Goal: Task Accomplishment & Management: Complete application form

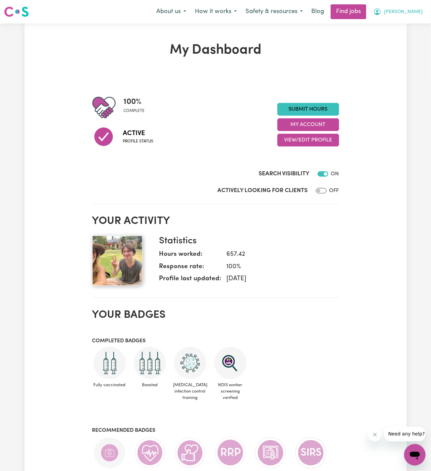
click at [414, 13] on span "[PERSON_NAME]" at bounding box center [403, 11] width 39 height 7
click at [414, 23] on link "My Account" at bounding box center [399, 26] width 53 height 13
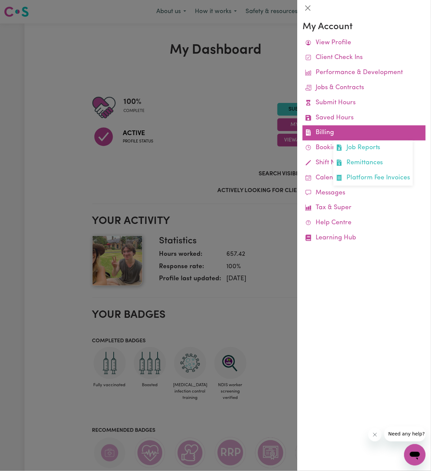
click at [328, 131] on link "Billing Job Reports Remittances Platform Fee Invoices" at bounding box center [363, 132] width 123 height 15
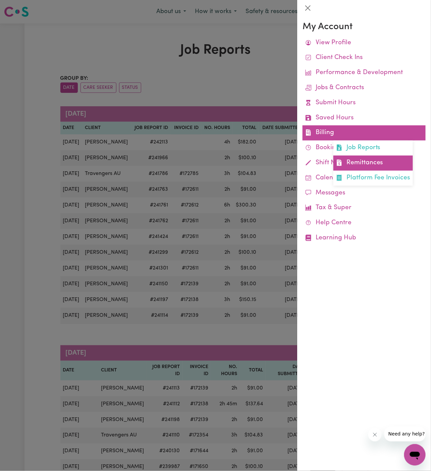
click at [373, 159] on link "Remittances" at bounding box center [372, 162] width 79 height 15
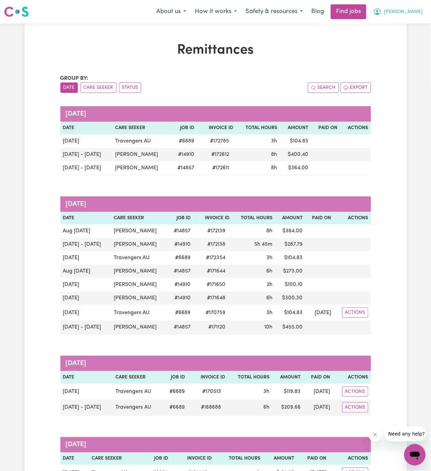
click at [420, 8] on button "[PERSON_NAME]" at bounding box center [398, 12] width 58 height 14
click at [408, 24] on link "My Account" at bounding box center [399, 26] width 53 height 13
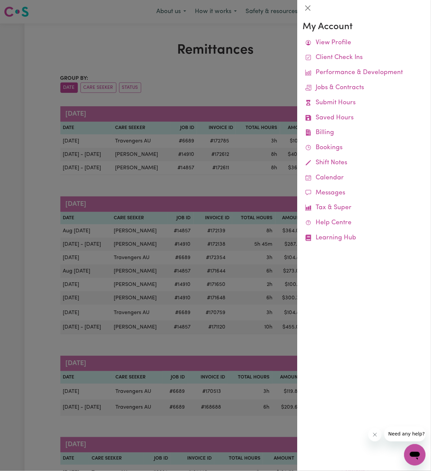
click at [286, 38] on div at bounding box center [215, 235] width 431 height 471
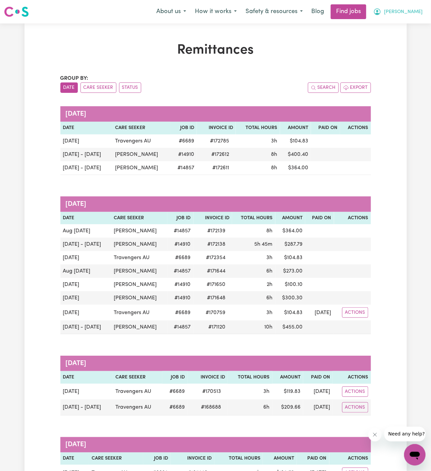
click at [420, 8] on button "[PERSON_NAME]" at bounding box center [398, 12] width 58 height 14
click at [406, 51] on link "Logout" at bounding box center [399, 51] width 53 height 13
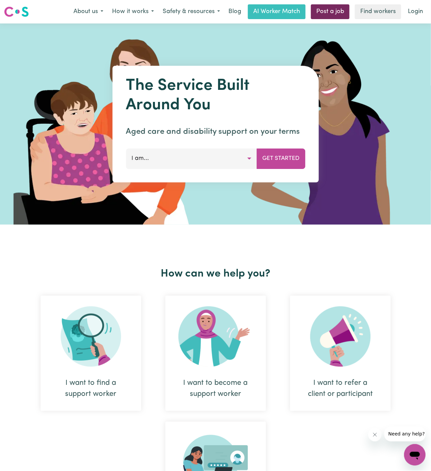
click at [335, 15] on link "Post a job" at bounding box center [330, 11] width 39 height 15
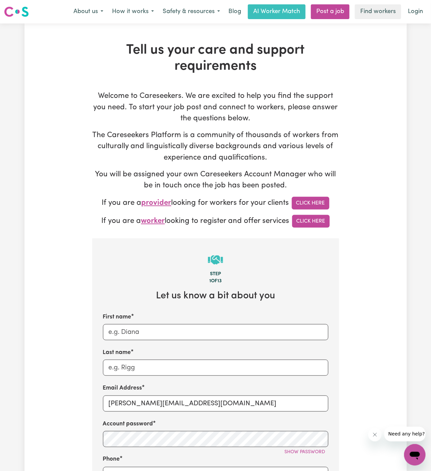
click at [134, 415] on div "First name Last name Email Address dyan@careseekers.com.au Account password Sho…" at bounding box center [215, 451] width 225 height 277
drag, startPoint x: 123, startPoint y: 402, endPoint x: 267, endPoint y: 401, distance: 144.1
click at [267, 401] on input "dyan@careseekers.com.au" at bounding box center [215, 403] width 225 height 16
click at [178, 328] on input "First name" at bounding box center [215, 332] width 225 height 16
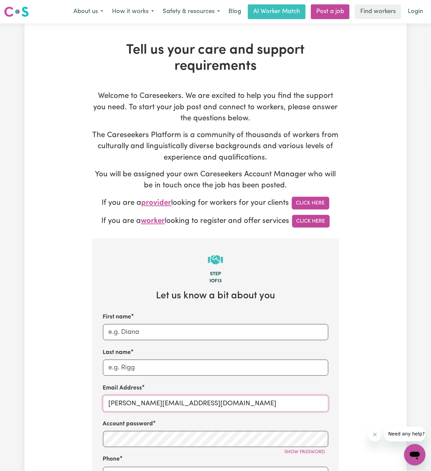
click at [174, 401] on input "dyan@careseekers.com.au" at bounding box center [215, 403] width 225 height 16
paste input "ClientDaptoSYS"
drag, startPoint x: 146, startPoint y: 405, endPoint x: 109, endPoint y: 405, distance: 36.9
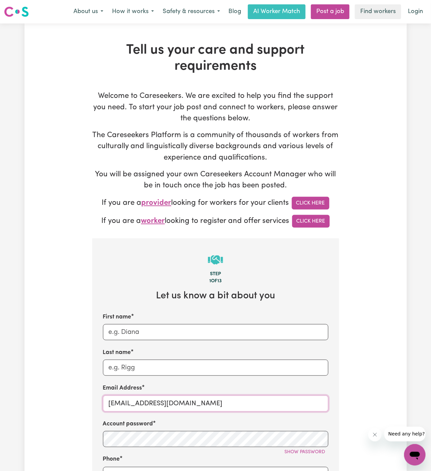
click at [109, 405] on input "ClientDaptoSYS@careseekers.com.au" at bounding box center [215, 403] width 225 height 16
type input "ClientDaptoSYS@careseekers.com.au"
click at [148, 332] on input "First name" at bounding box center [215, 332] width 225 height 16
paste input "ClientDapto"
click at [127, 331] on input "ClientDapto" at bounding box center [215, 332] width 225 height 16
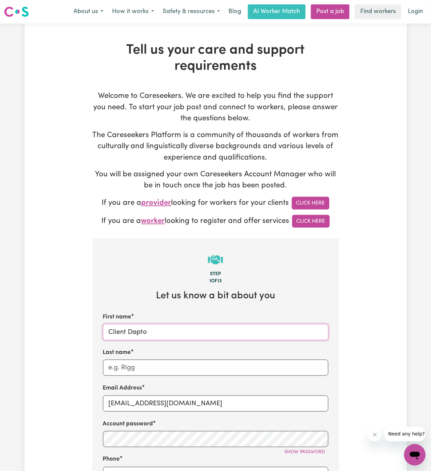
type input "Client Dapto"
click at [155, 350] on div "Last name" at bounding box center [215, 361] width 225 height 27
click at [162, 369] on input "Last name" at bounding box center [215, 367] width 225 height 16
paste input "Supporting Your Steps"
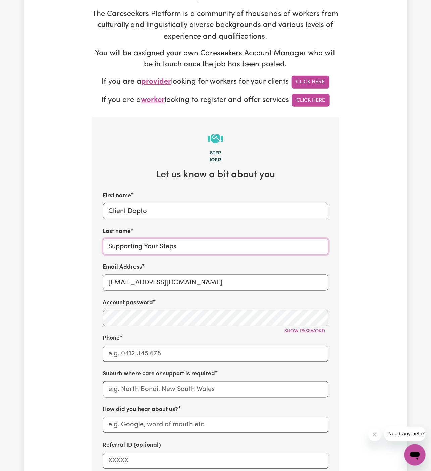
scroll to position [155, 0]
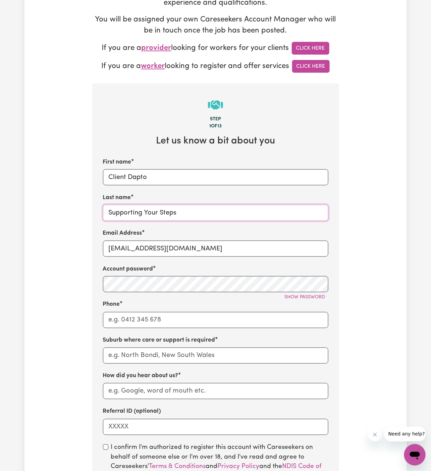
type input "Supporting Your Steps"
click at [183, 330] on div "First name Client Dapto Last name Supporting Your Steps Email Address ClientDap…" at bounding box center [215, 296] width 225 height 277
click at [189, 323] on input "Phone" at bounding box center [215, 320] width 225 height 16
type input "1300765465"
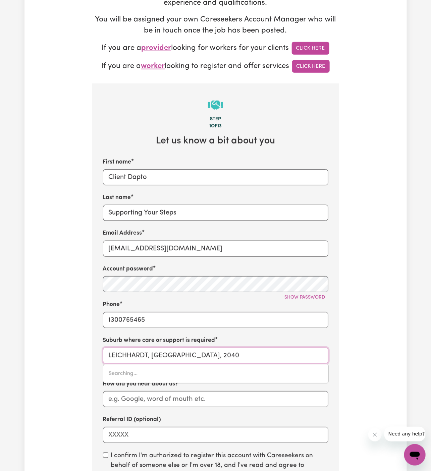
click at [193, 356] on input "LEICHHARDT, New South Wales, 2040" at bounding box center [215, 355] width 225 height 16
type input "dapto"
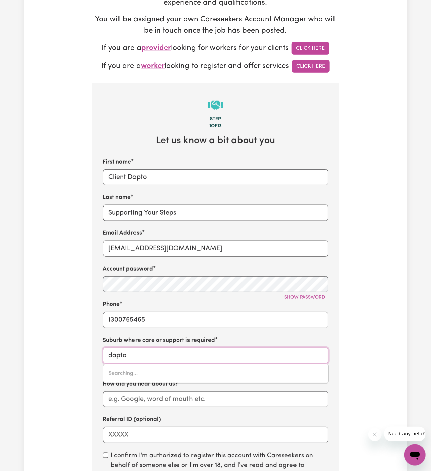
type input "dapto, New South Wales, 2530"
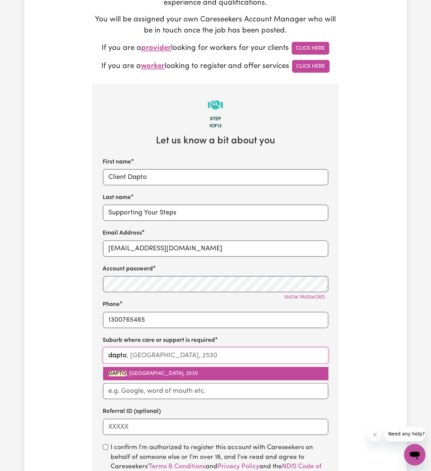
click at [155, 377] on link "DAPTO , New South Wales, 2530" at bounding box center [215, 373] width 225 height 13
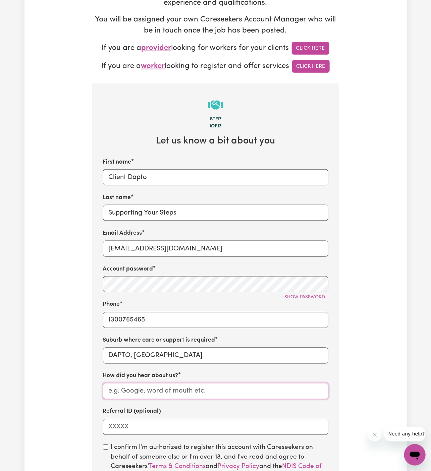
click at [158, 395] on input "How did you hear about us?" at bounding box center [215, 391] width 225 height 16
paste input "Supporting Your Steps"
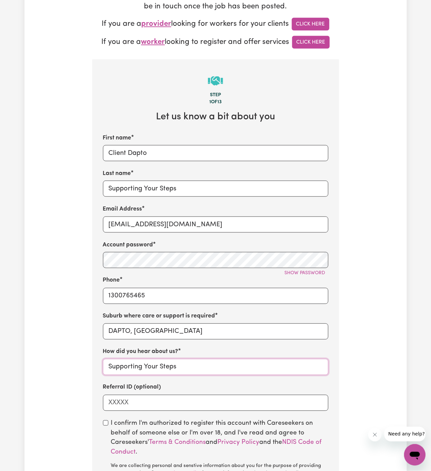
scroll to position [203, 0]
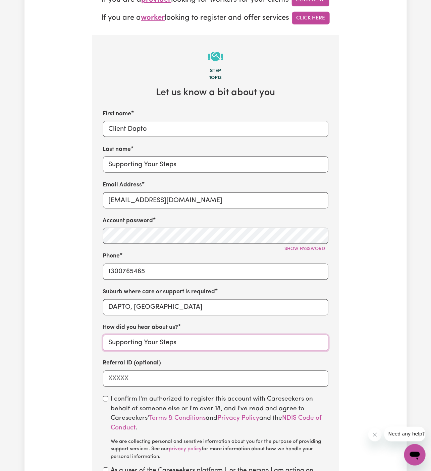
type input "Supporting Your Steps"
click at [107, 397] on input "checkbox" at bounding box center [105, 398] width 5 height 5
checkbox input "true"
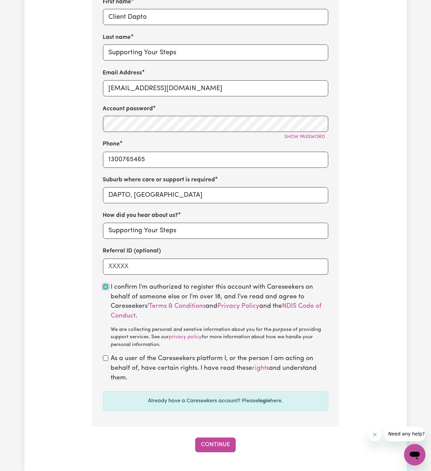
scroll to position [325, 0]
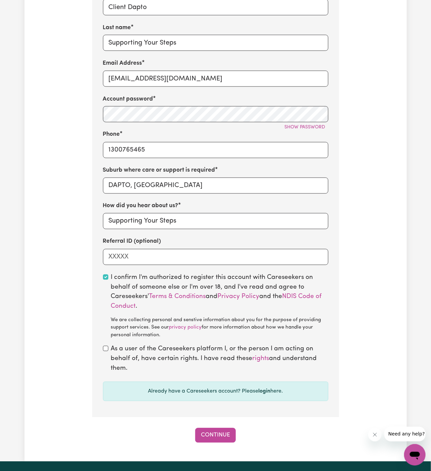
click at [101, 344] on section "Step 1 of 13 Let us know a bit about you First name Client Dapto Last name Supp…" at bounding box center [215, 166] width 247 height 504
click at [102, 347] on section "Step 1 of 13 Let us know a bit about you First name Client Dapto Last name Supp…" at bounding box center [215, 166] width 247 height 504
click at [107, 348] on input "checkbox" at bounding box center [105, 348] width 5 height 5
checkbox input "true"
click at [217, 432] on button "Continue" at bounding box center [215, 435] width 41 height 15
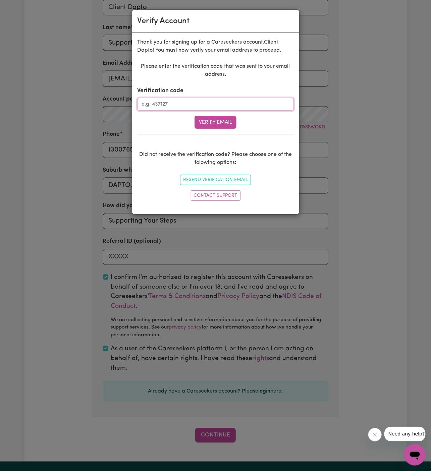
click at [191, 109] on input "Verification code" at bounding box center [215, 104] width 156 height 13
paste input "576207"
type input "576207"
click at [224, 130] on div "Please enter the verification code that was sent to your email address. Verific…" at bounding box center [215, 132] width 156 height 141
click at [227, 120] on button "Verify Email" at bounding box center [215, 122] width 42 height 13
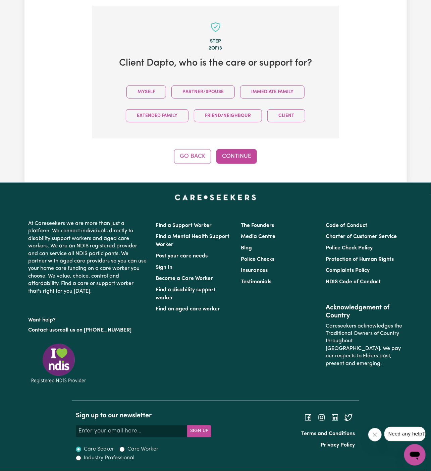
scroll to position [231, 0]
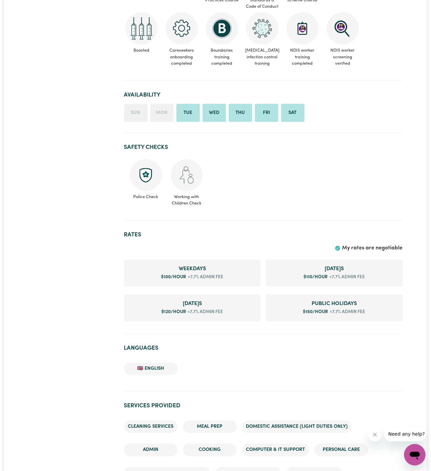
scroll to position [340, 0]
